Goal: Navigation & Orientation: Find specific page/section

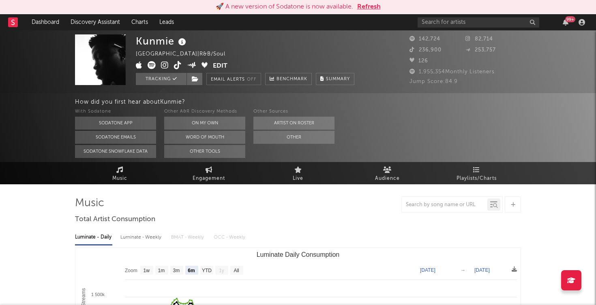
select select "6m"
click at [48, 25] on link "Dashboard" at bounding box center [45, 22] width 39 height 16
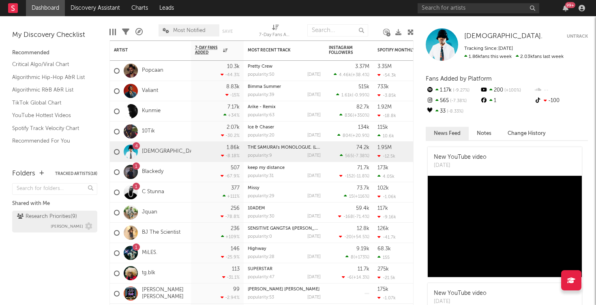
click at [47, 217] on div "Research Priorities ( 9 )" at bounding box center [47, 217] width 60 height 10
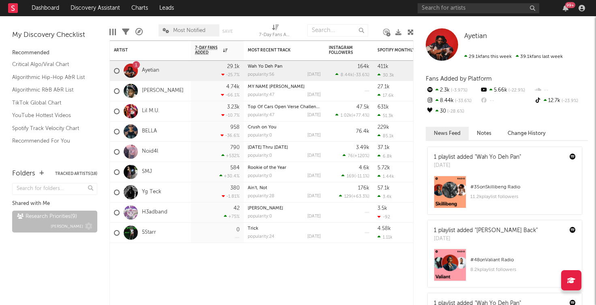
click at [76, 217] on div "Research Priorities ( 9 )" at bounding box center [47, 217] width 60 height 10
